Goal: Information Seeking & Learning: Find specific fact

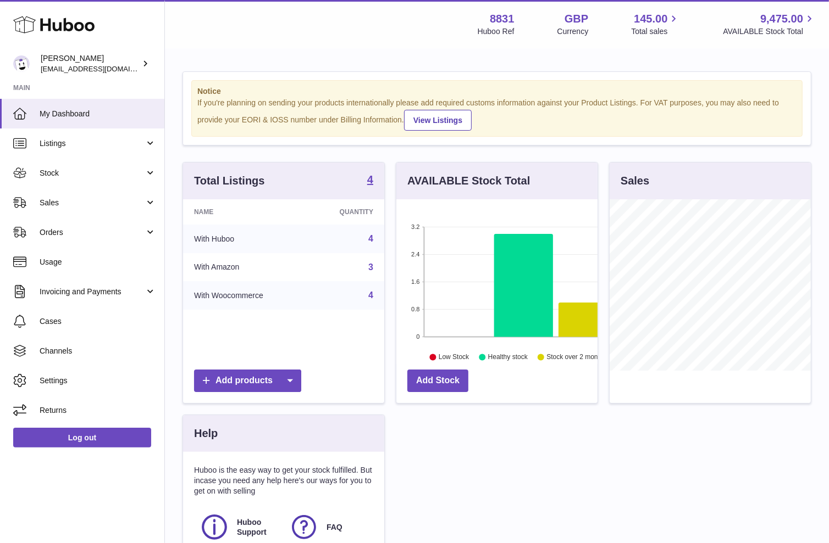
scroll to position [171, 201]
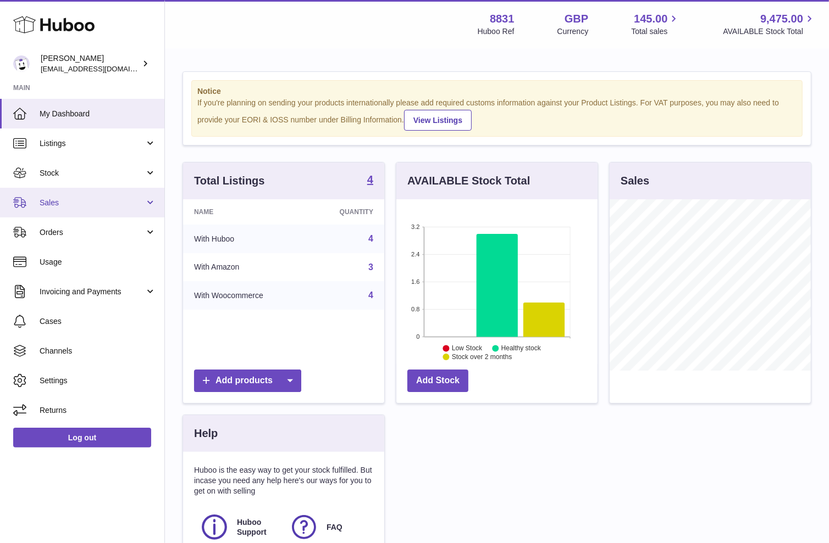
click at [45, 208] on link "Sales" at bounding box center [82, 203] width 164 height 30
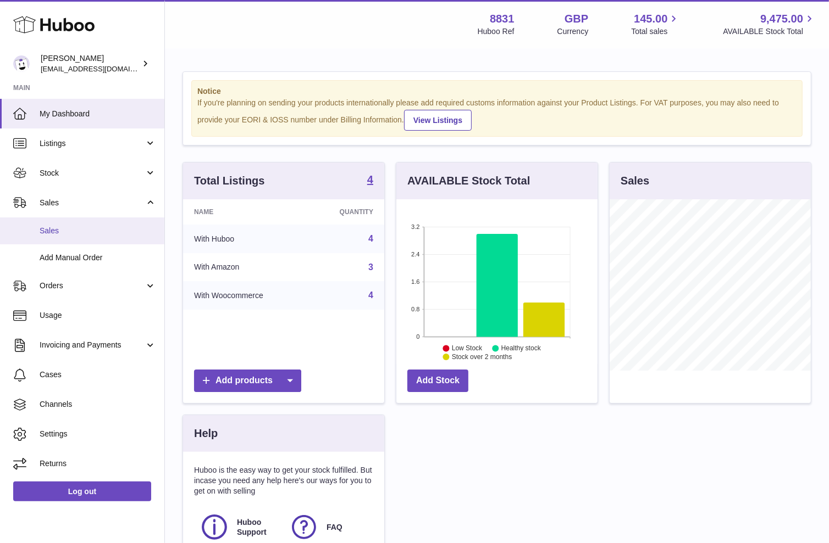
click at [79, 226] on span "Sales" at bounding box center [98, 231] width 116 height 10
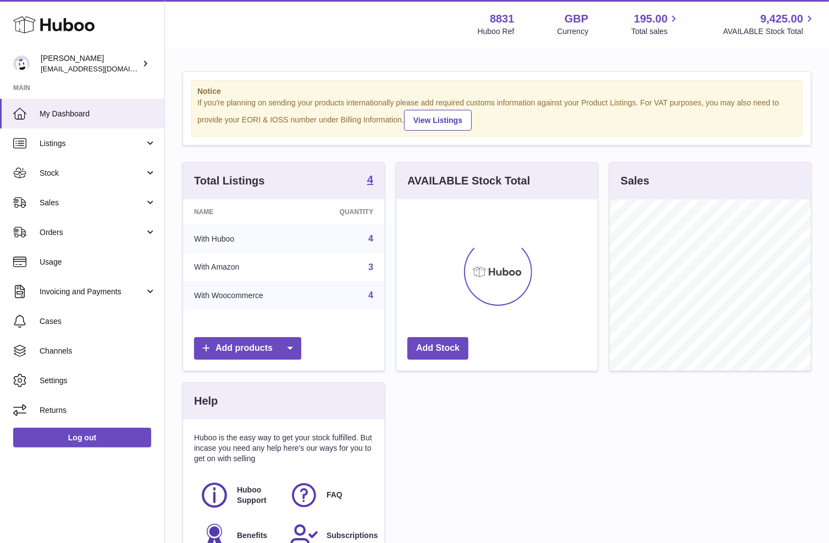
scroll to position [171, 201]
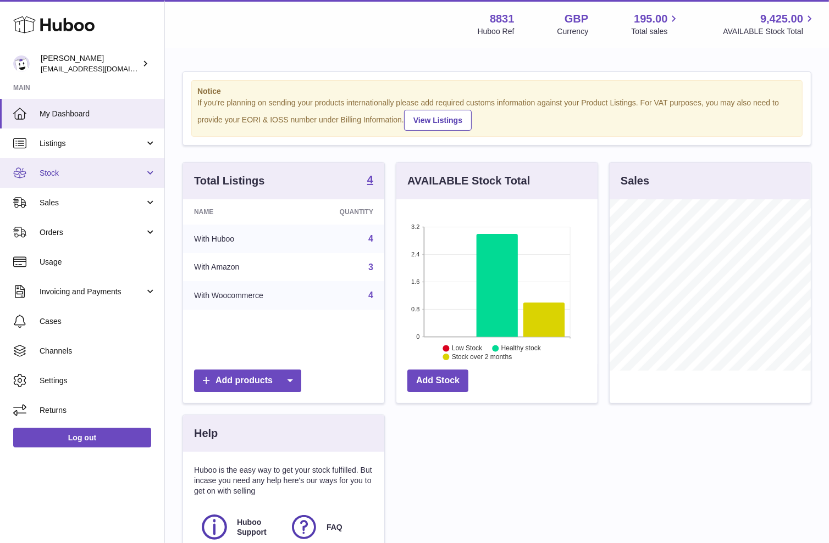
click at [64, 177] on link "Stock" at bounding box center [82, 173] width 164 height 30
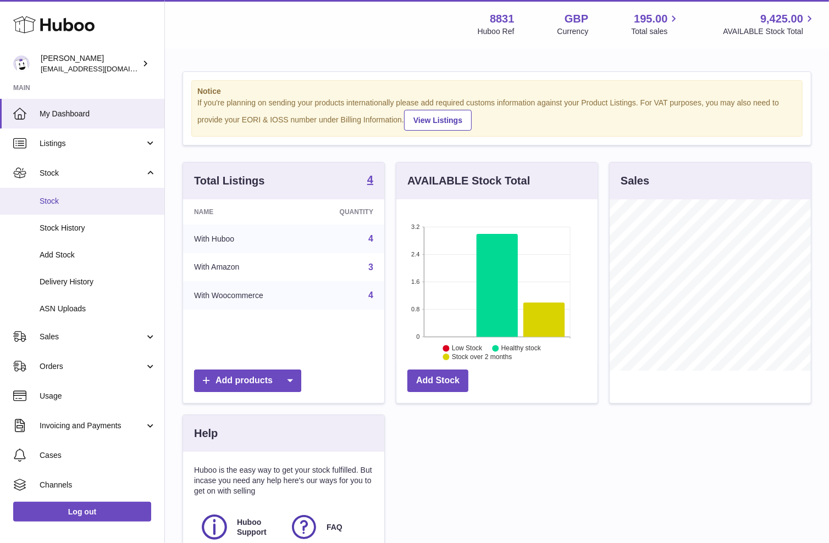
click at [62, 204] on span "Stock" at bounding box center [98, 201] width 116 height 10
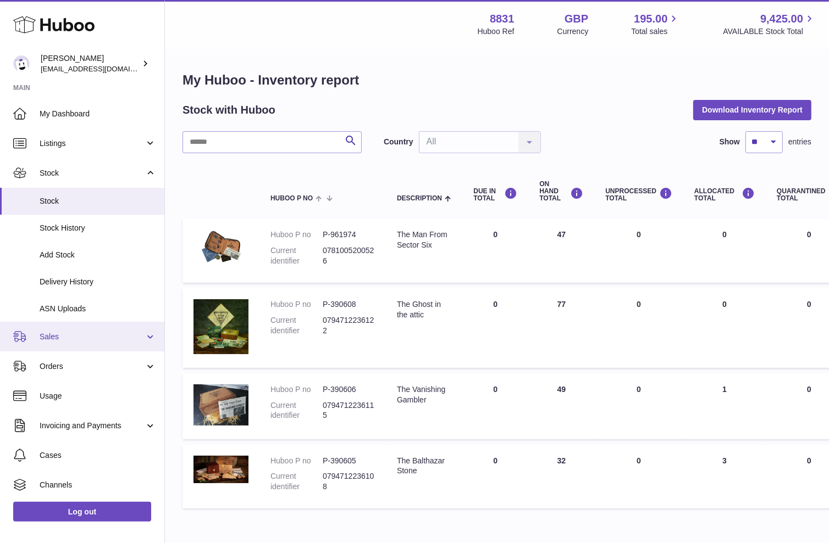
click at [43, 336] on span "Sales" at bounding box center [92, 337] width 105 height 10
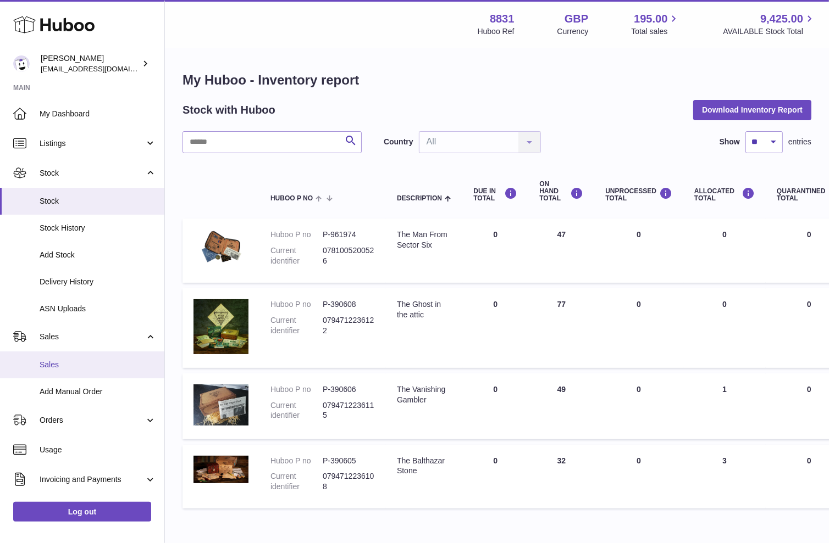
click at [47, 364] on span "Sales" at bounding box center [98, 365] width 116 height 10
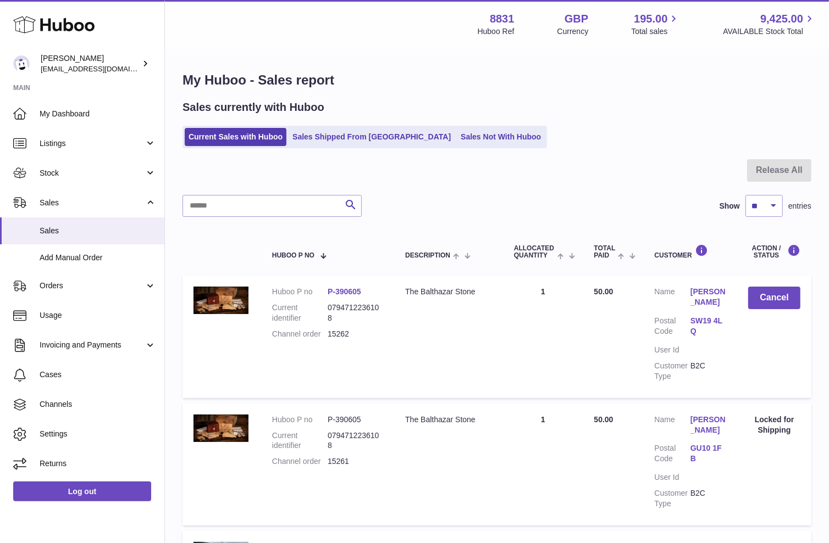
scroll to position [17, 0]
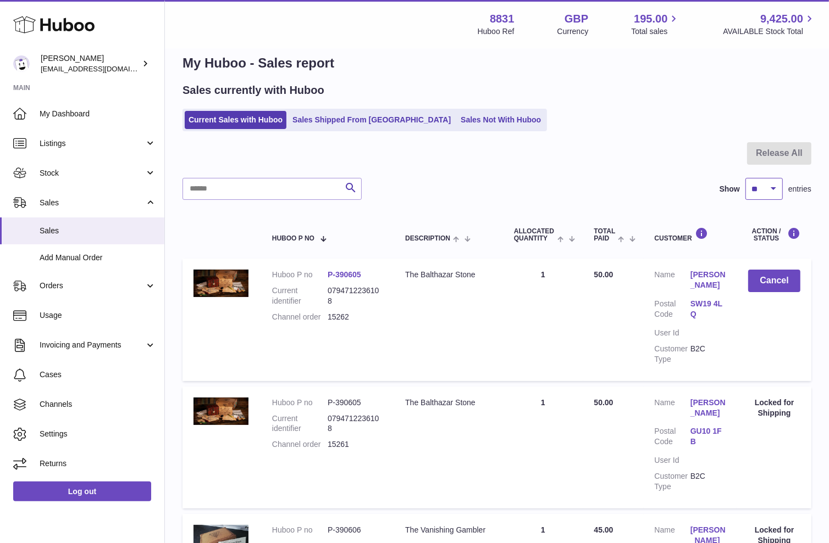
select select "**"
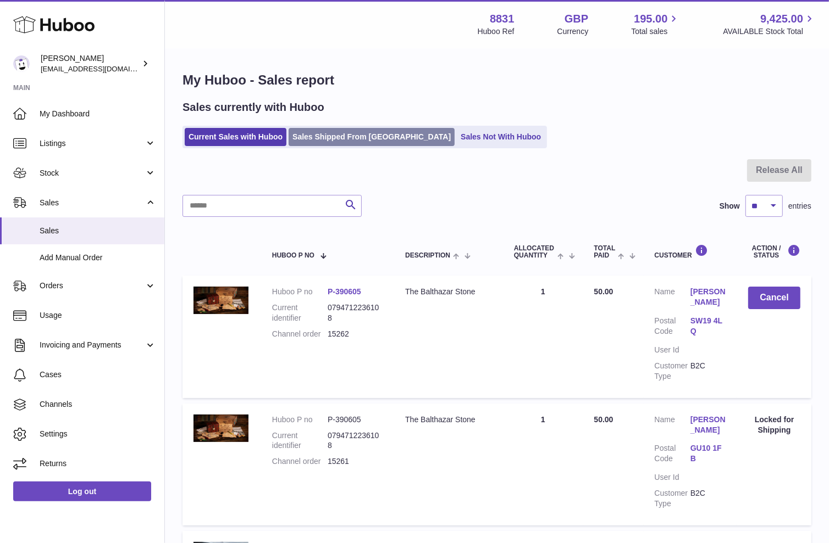
click at [364, 135] on link "Sales Shipped From [GEOGRAPHIC_DATA]" at bounding box center [371, 137] width 166 height 18
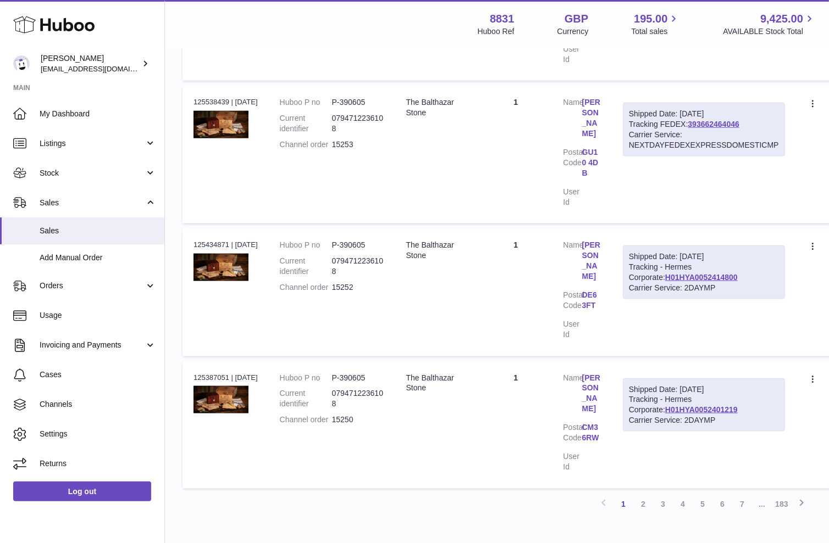
scroll to position [1111, 0]
click at [643, 496] on link "2" at bounding box center [643, 506] width 20 height 20
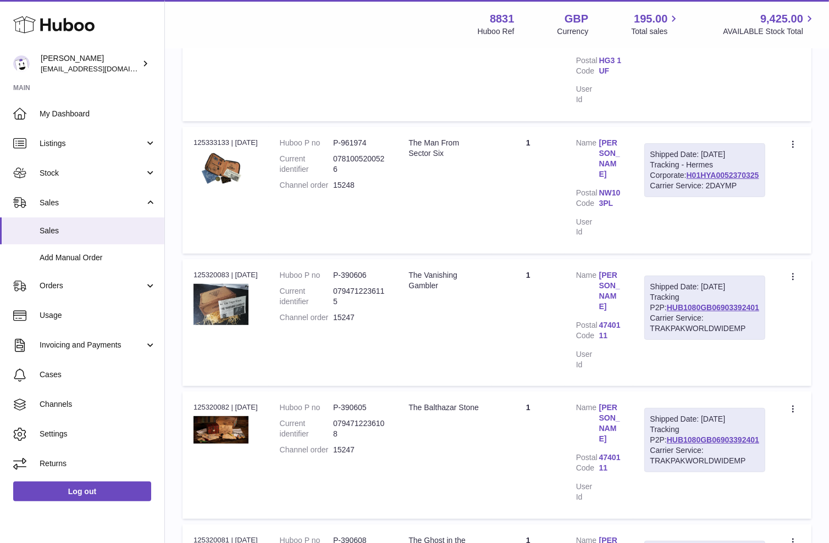
scroll to position [49, 0]
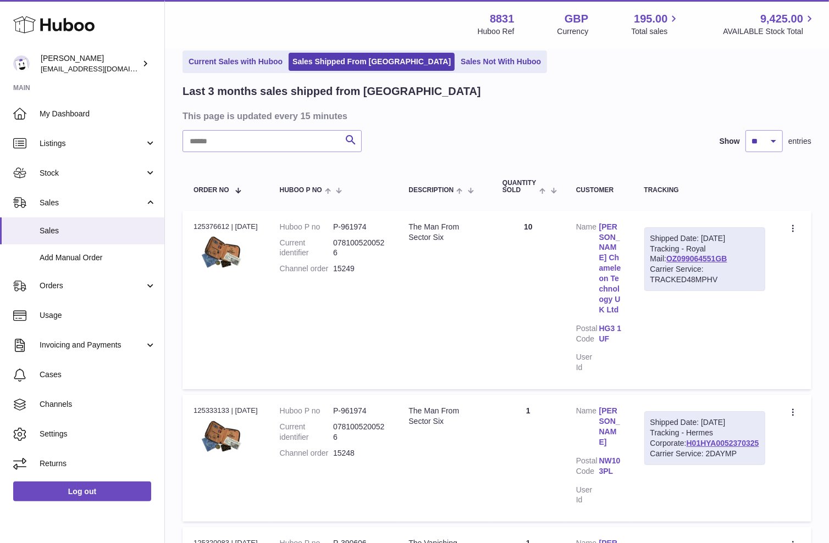
click at [620, 287] on link "[PERSON_NAME] Chameleon Technology UK Ltd" at bounding box center [610, 268] width 23 height 93
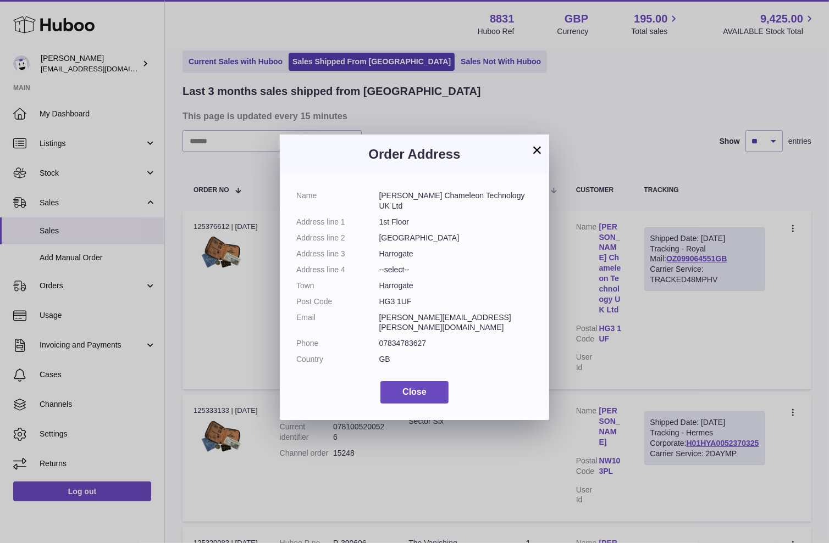
drag, startPoint x: 412, startPoint y: 299, endPoint x: 375, endPoint y: 298, distance: 36.8
click at [375, 298] on dl "Name [PERSON_NAME] Chameleon Technology UK Ltd Address line 1 1st Floor Address…" at bounding box center [414, 281] width 236 height 180
copy dl "HG3 1UF"
click at [533, 149] on button "×" at bounding box center [536, 149] width 13 height 13
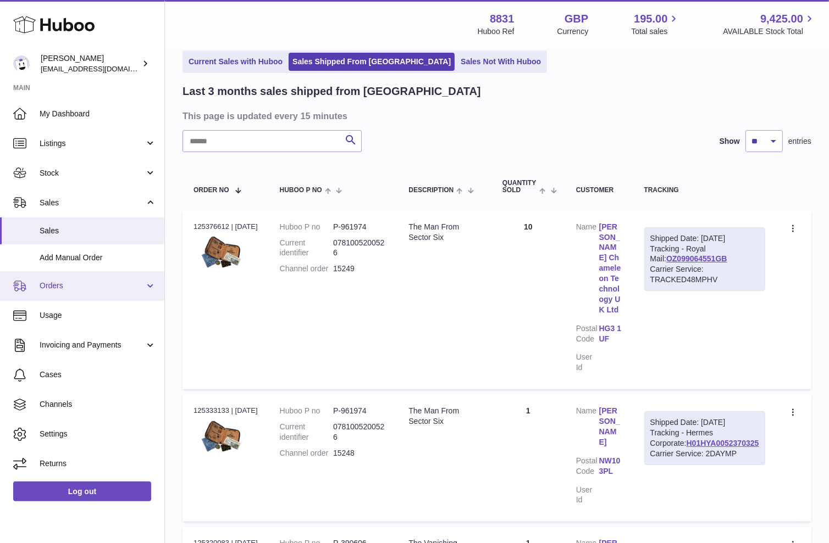
click at [99, 278] on link "Orders" at bounding box center [82, 286] width 164 height 30
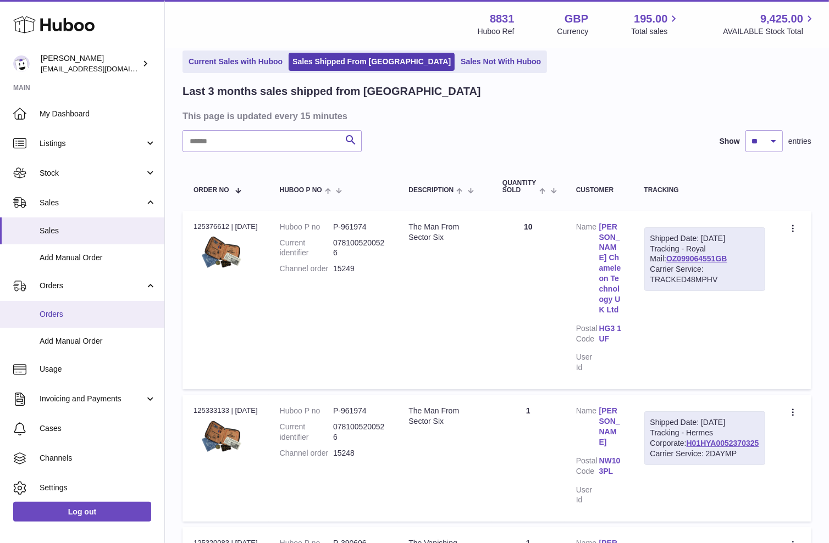
click at [97, 313] on span "Orders" at bounding box center [98, 314] width 116 height 10
